Goal: Information Seeking & Learning: Learn about a topic

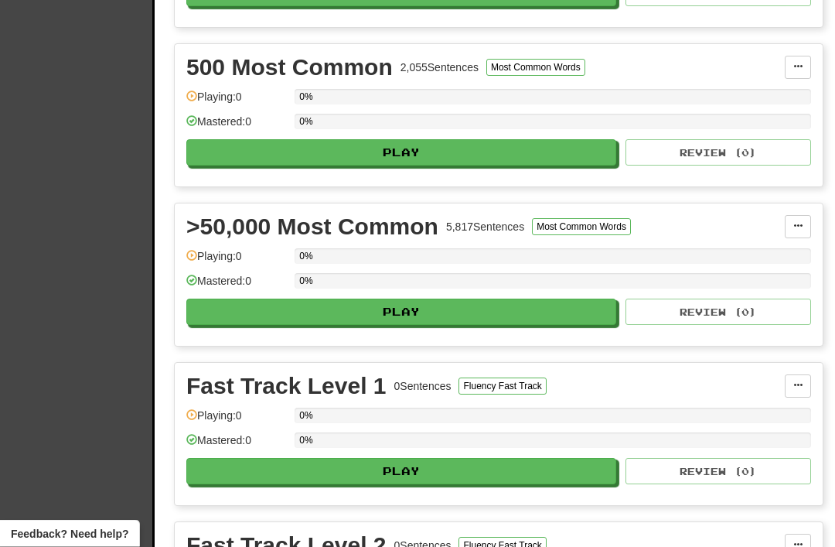
scroll to position [660, 0]
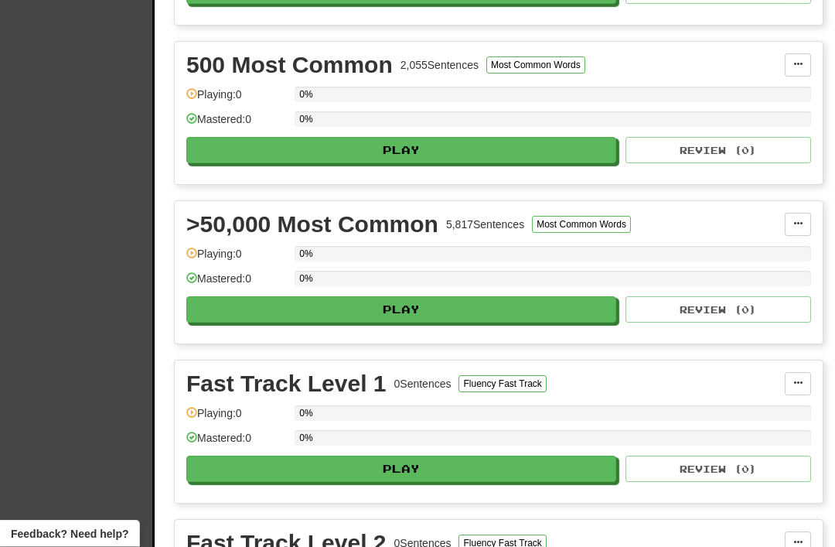
click at [401, 314] on button "Play" at bounding box center [401, 310] width 430 height 26
select select "**"
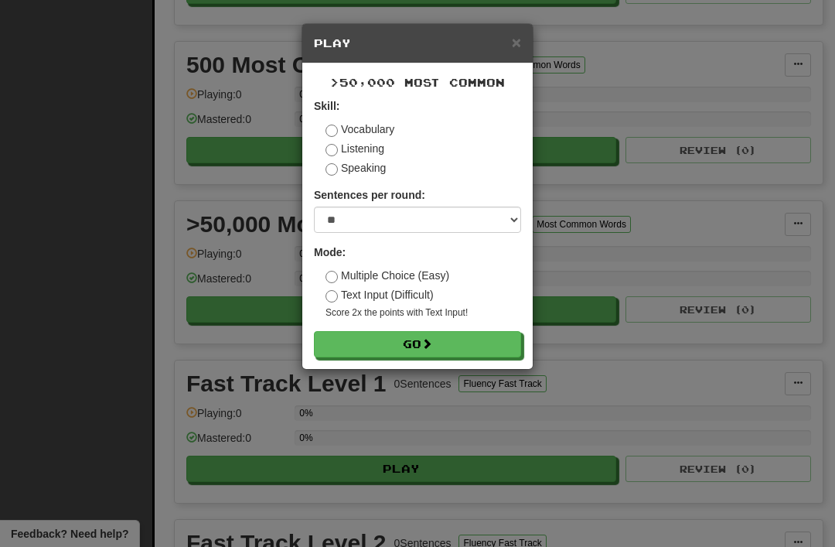
click at [409, 339] on button "Go" at bounding box center [417, 344] width 207 height 26
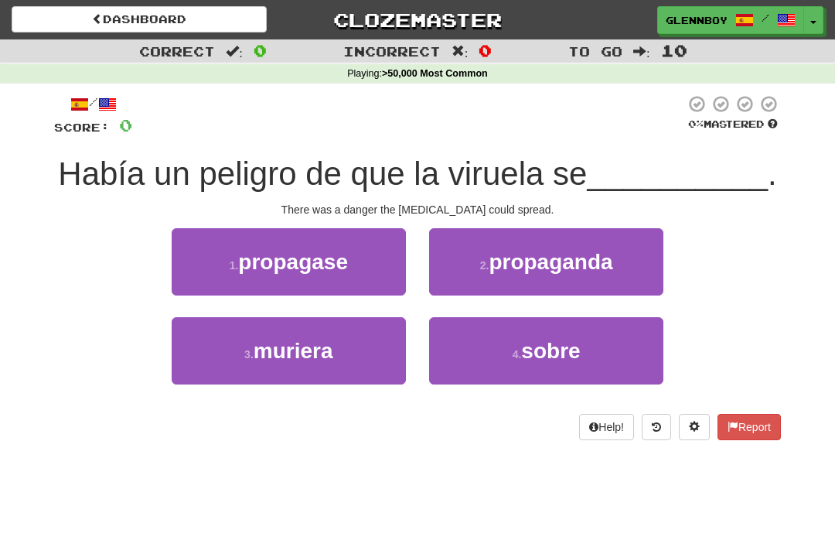
click at [287, 269] on span "propagase" at bounding box center [293, 262] width 110 height 24
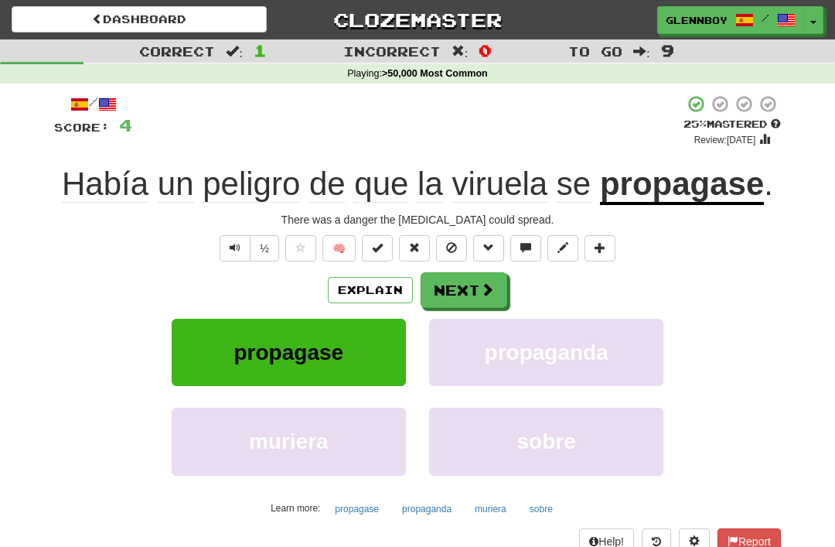
click at [447, 235] on button at bounding box center [451, 248] width 31 height 26
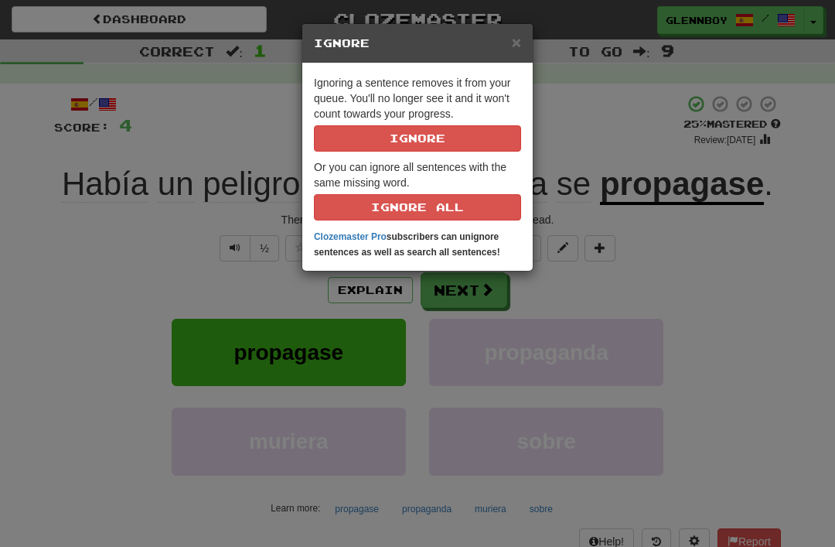
click at [414, 134] on button "Ignore" at bounding box center [417, 138] width 207 height 26
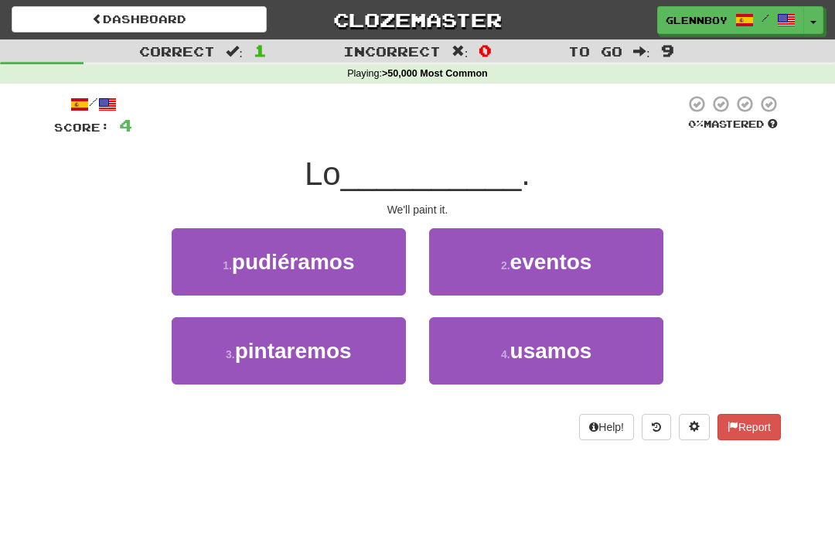
click at [277, 360] on span "pintaremos" at bounding box center [293, 351] width 117 height 24
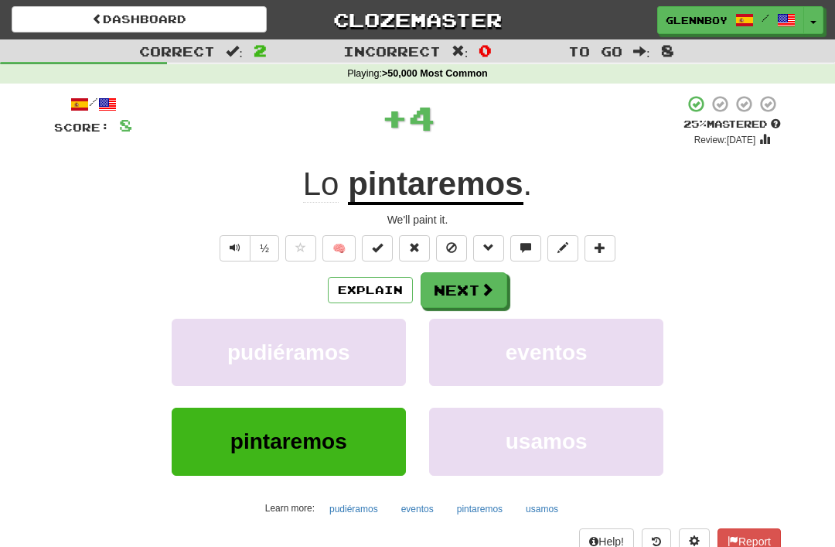
click at [458, 250] on button at bounding box center [451, 248] width 31 height 26
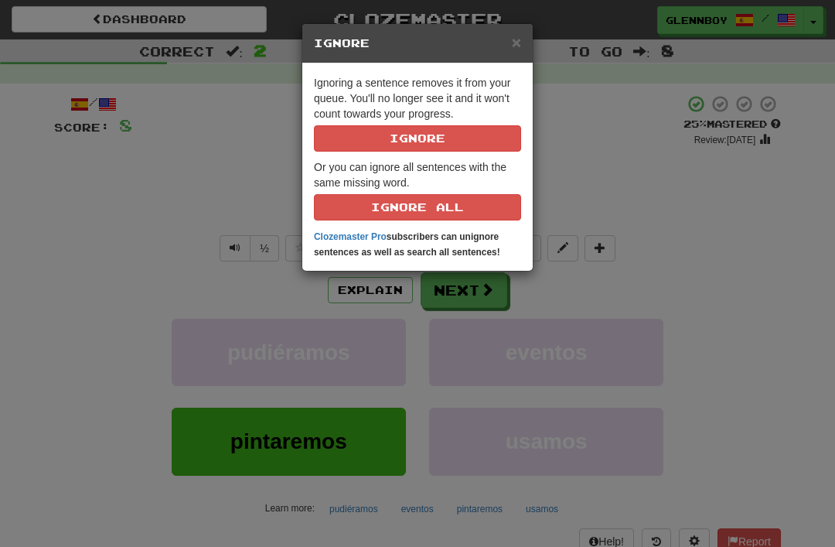
click at [394, 138] on button "Ignore" at bounding box center [417, 138] width 207 height 26
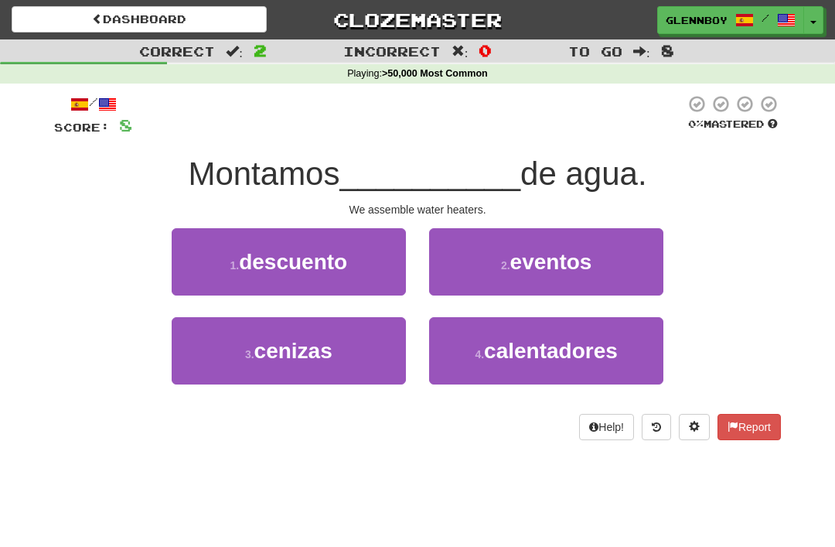
click at [516, 355] on span "calentadores" at bounding box center [551, 351] width 134 height 24
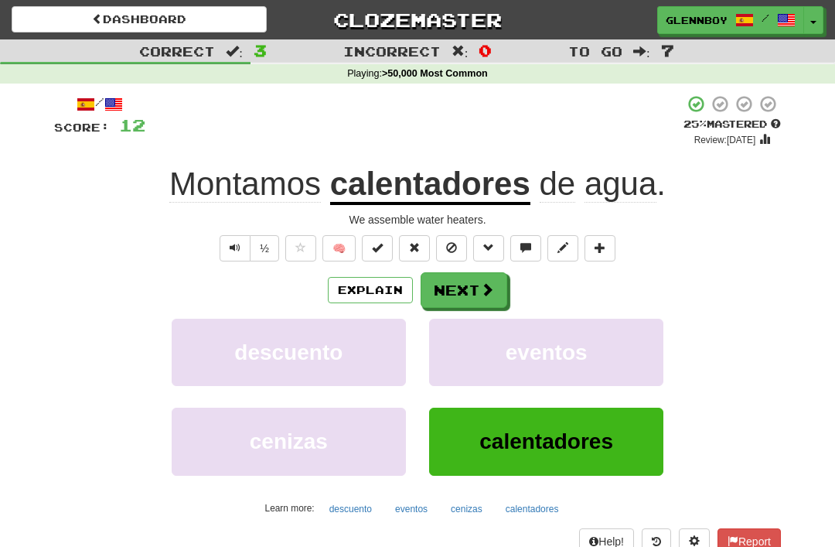
click at [455, 243] on span at bounding box center [451, 247] width 11 height 11
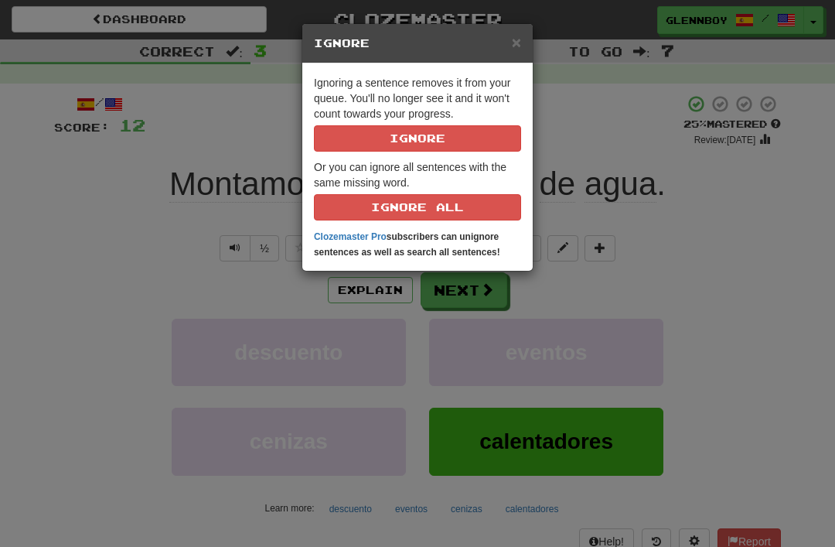
click at [421, 141] on button "Ignore" at bounding box center [417, 138] width 207 height 26
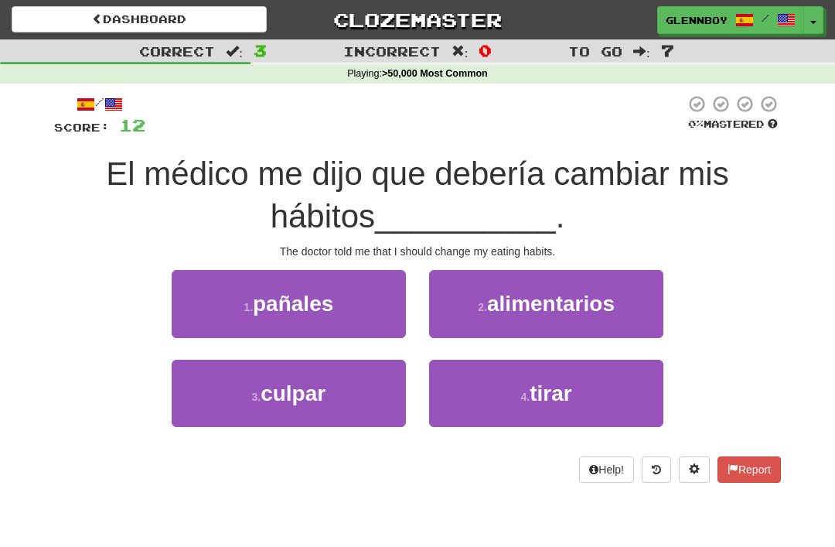
click at [530, 303] on span "alimentarios" at bounding box center [551, 303] width 128 height 24
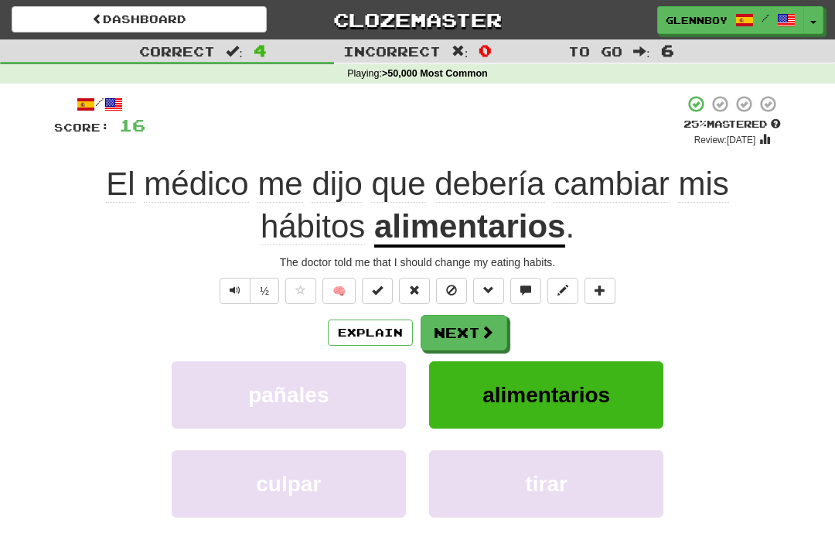
click at [454, 285] on span at bounding box center [451, 290] width 11 height 11
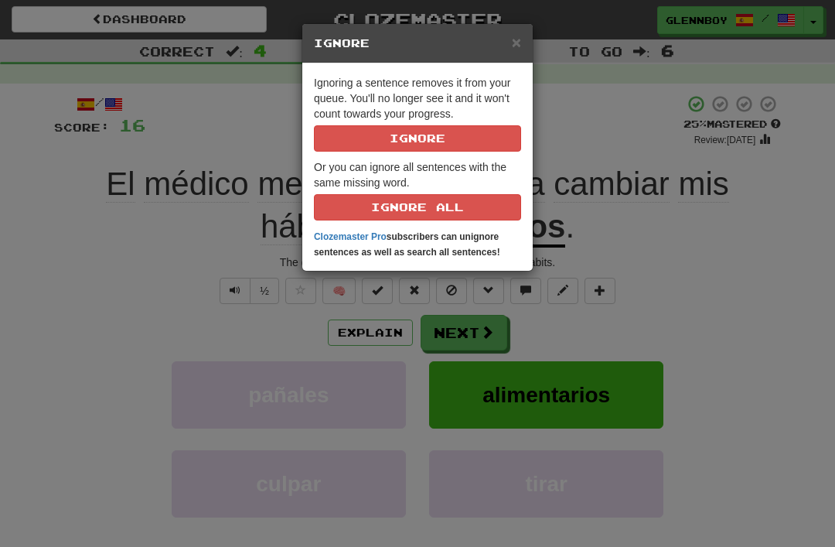
click at [416, 148] on button "Ignore" at bounding box center [417, 138] width 207 height 26
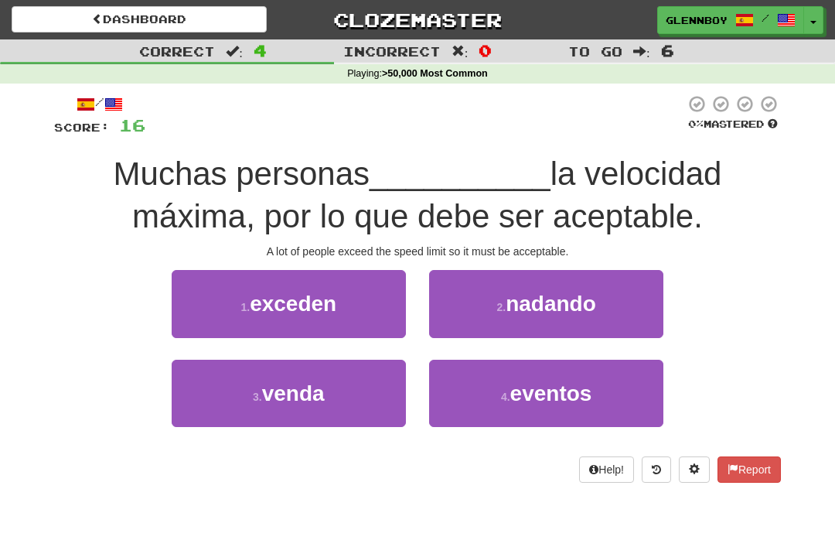
click at [276, 291] on span "exceden" at bounding box center [293, 303] width 87 height 24
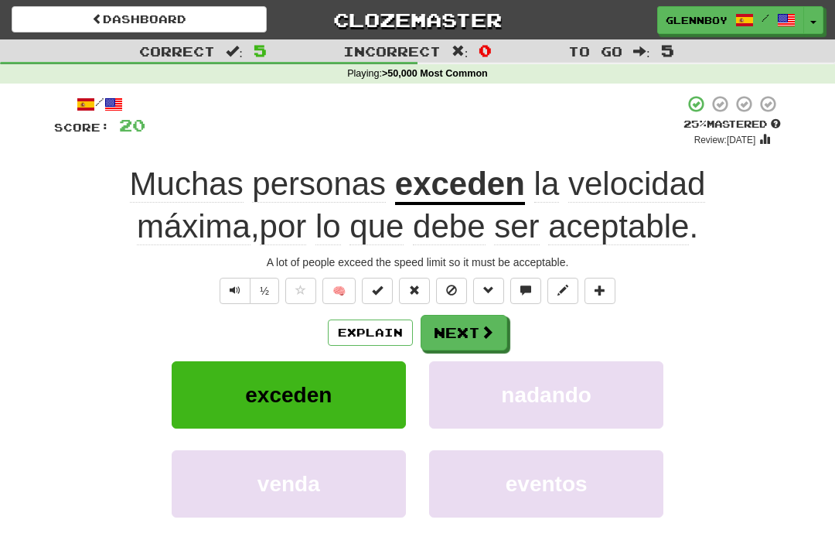
click at [366, 325] on button "Explain" at bounding box center [370, 332] width 85 height 26
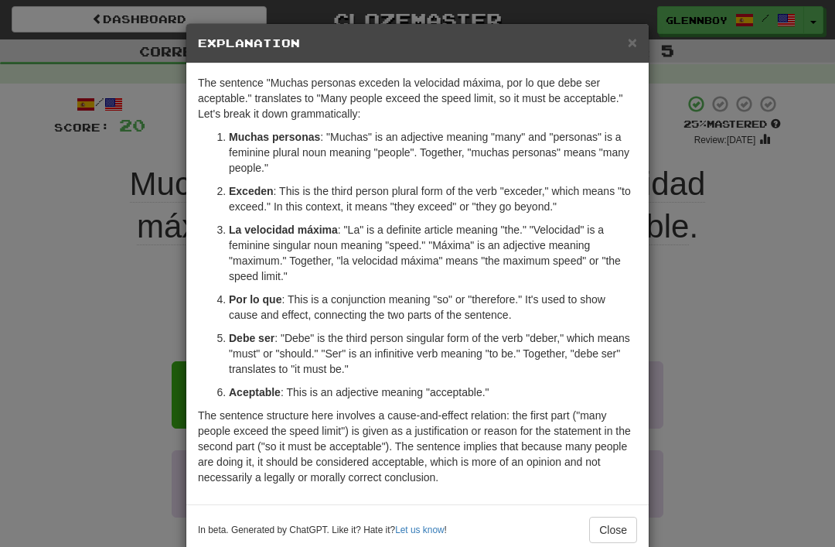
click at [612, 525] on button "Close" at bounding box center [613, 530] width 48 height 26
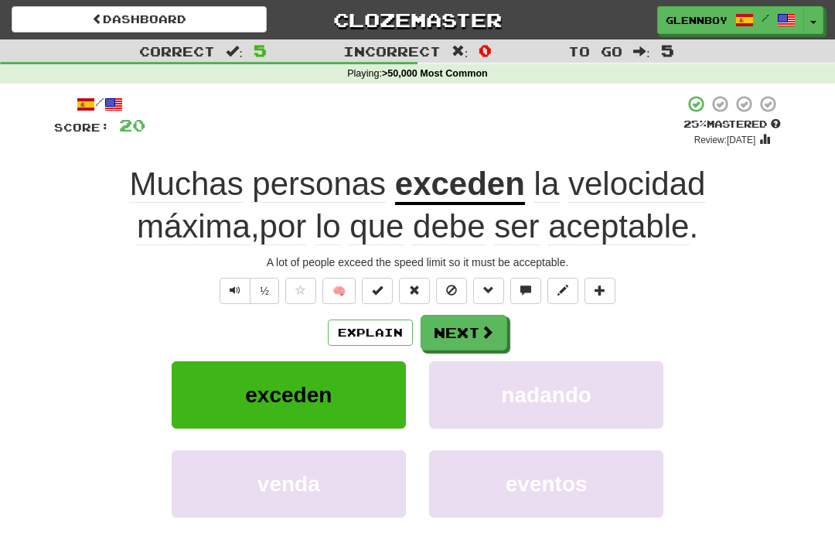
click at [455, 293] on span at bounding box center [451, 290] width 11 height 11
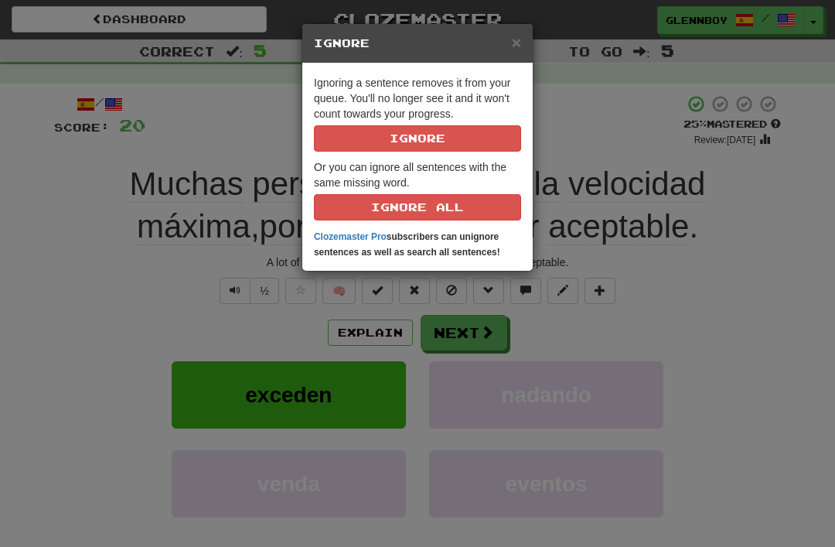
click at [409, 137] on button "Ignore" at bounding box center [417, 138] width 207 height 26
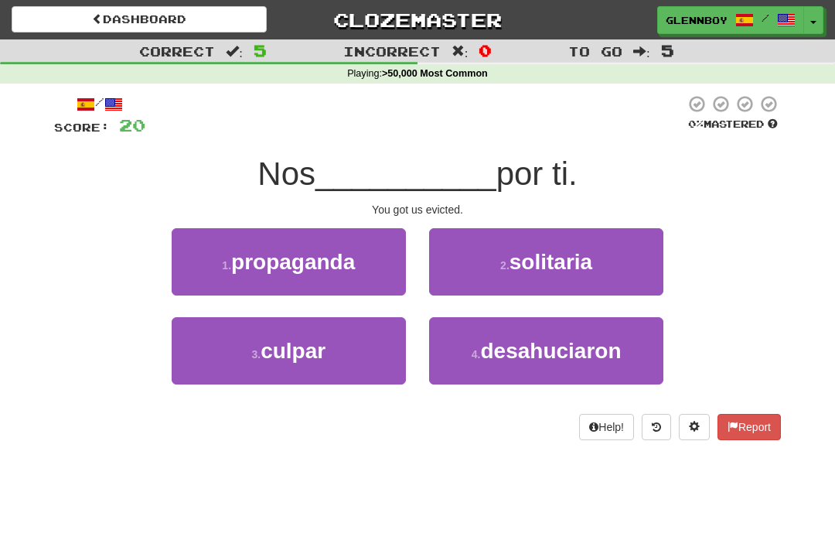
click at [518, 358] on span "desahuciaron" at bounding box center [550, 351] width 141 height 24
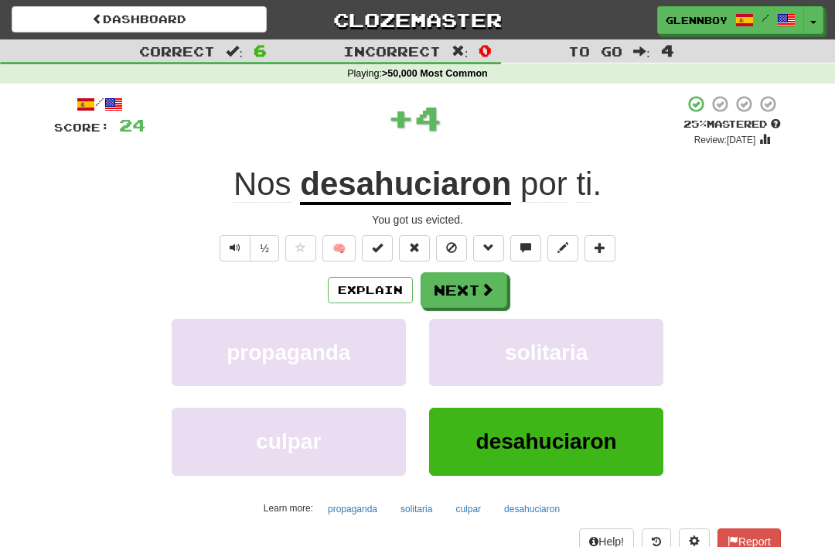
click at [366, 287] on button "Explain" at bounding box center [370, 290] width 85 height 26
